Goal: Check status: Check status

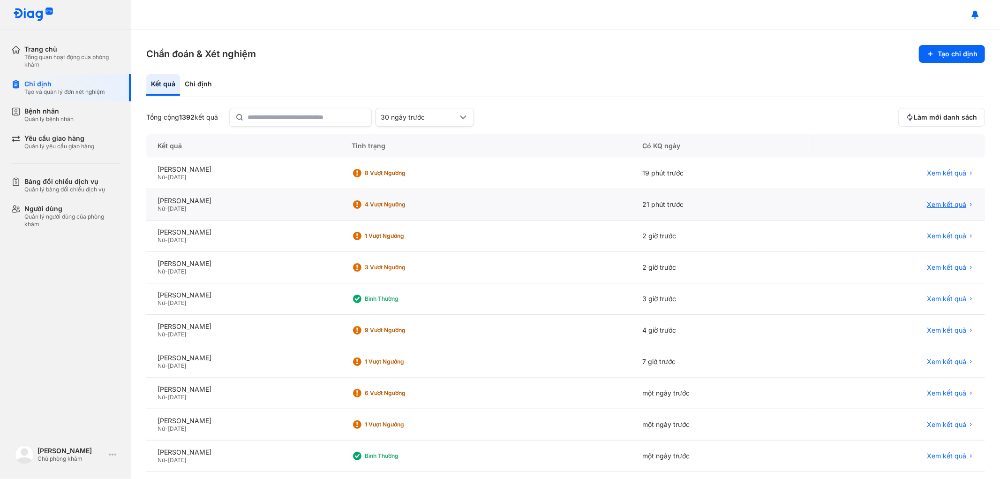
click at [930, 201] on span "Xem kết quả" at bounding box center [946, 204] width 39 height 8
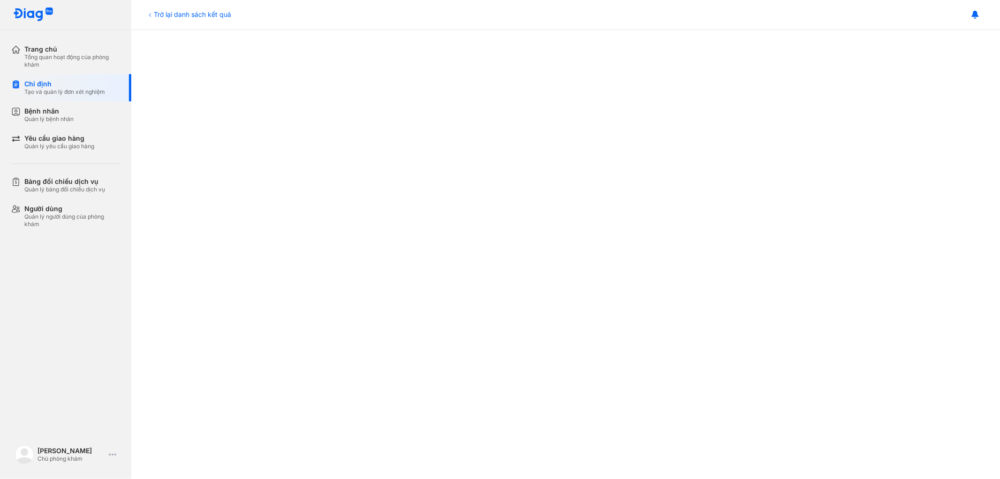
scroll to position [312, 0]
click at [165, 14] on div "Trở lại danh sách kết quả" at bounding box center [188, 14] width 85 height 10
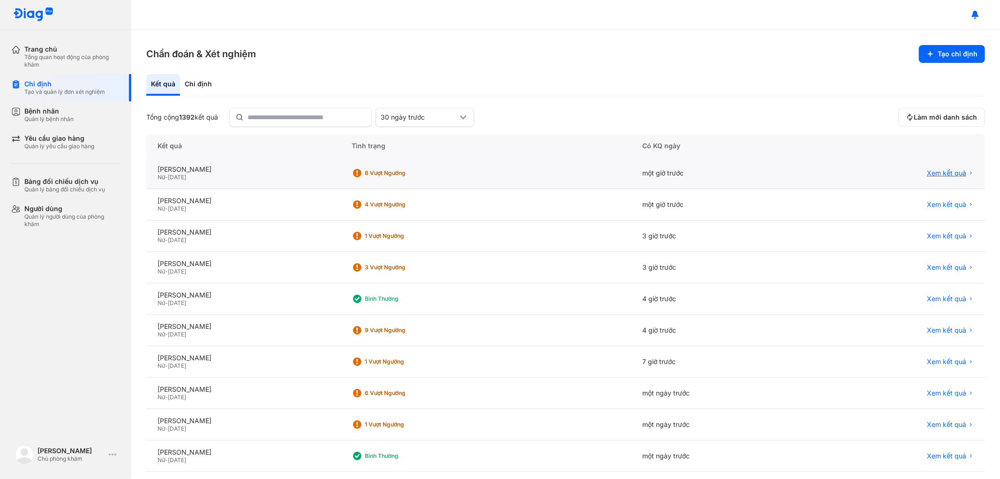
click at [942, 170] on span "Xem kết quả" at bounding box center [946, 173] width 39 height 8
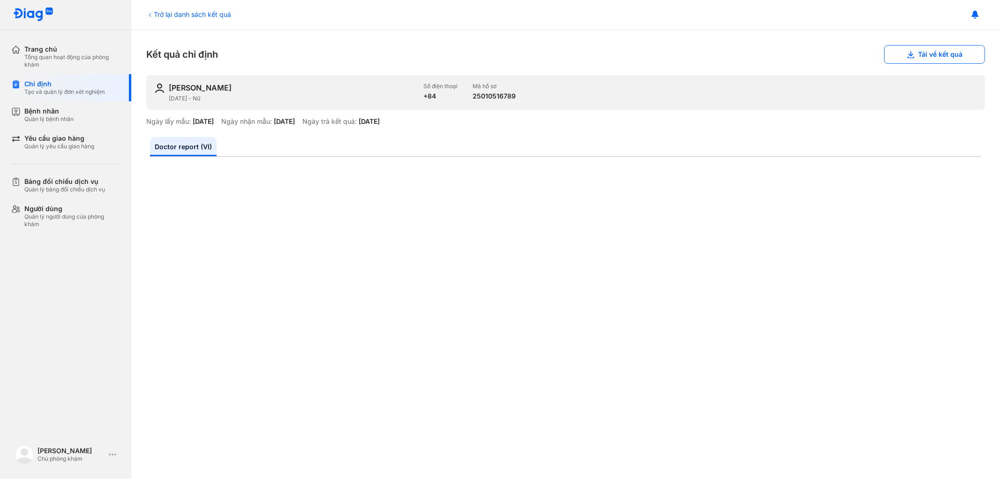
click at [166, 12] on div "Trở lại danh sách kết quả" at bounding box center [188, 14] width 85 height 10
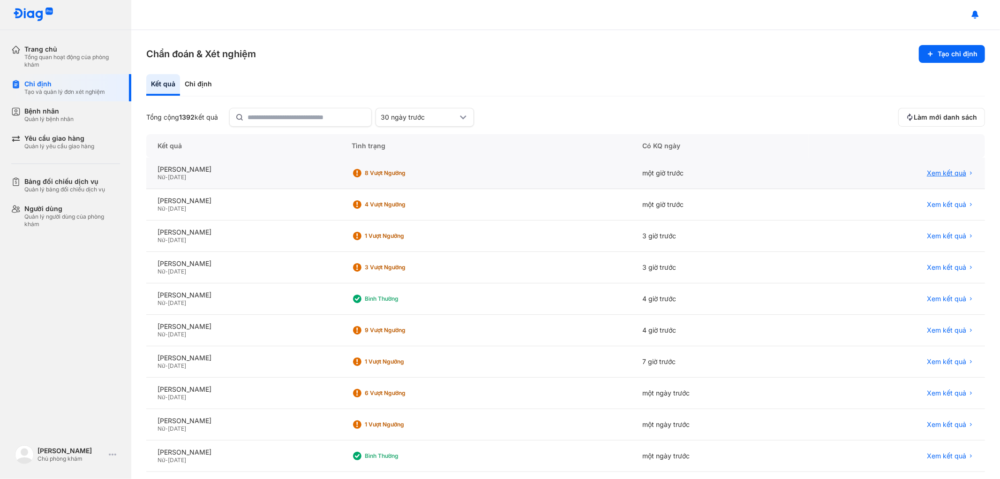
click at [940, 171] on span "Xem kết quả" at bounding box center [946, 173] width 39 height 8
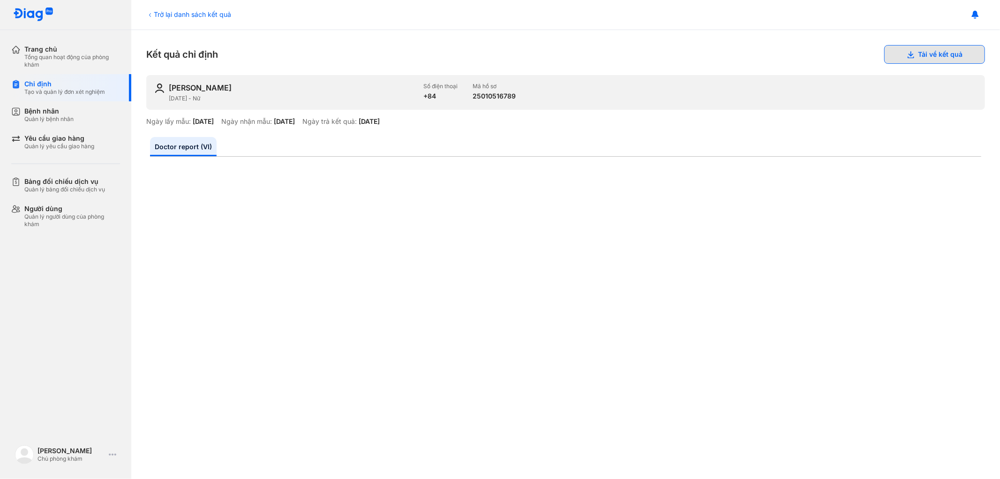
click at [922, 53] on button "Tải về kết quả" at bounding box center [934, 54] width 101 height 19
